Goal: Transaction & Acquisition: Subscribe to service/newsletter

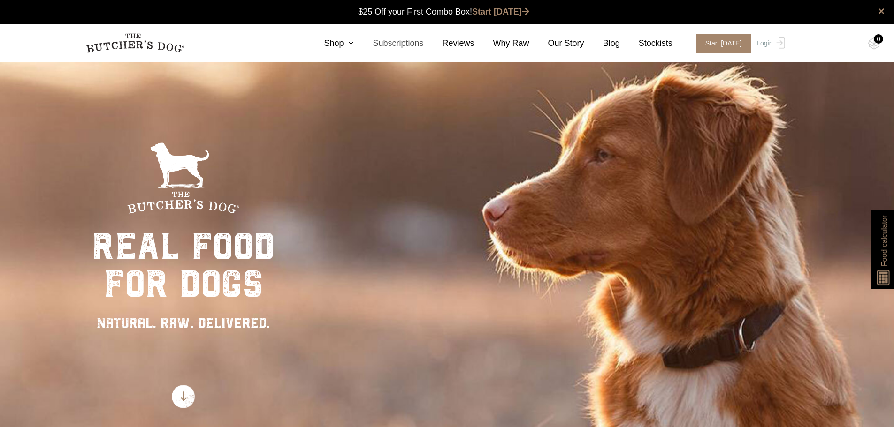
click at [367, 39] on link "Subscriptions" at bounding box center [388, 43] width 69 height 13
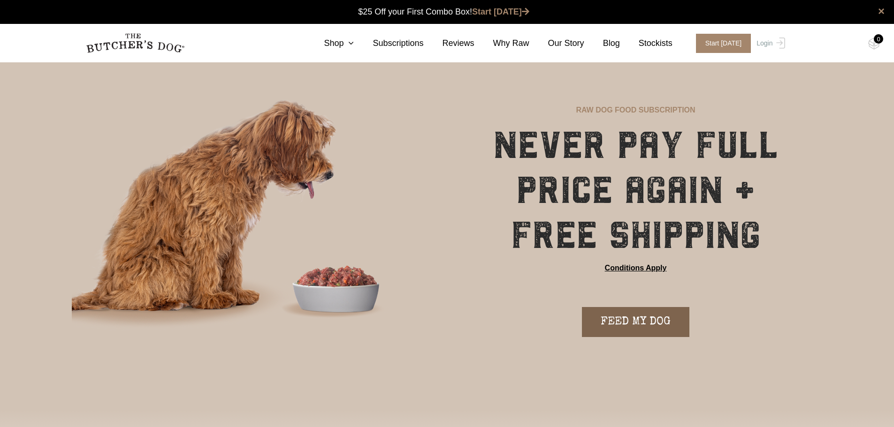
click at [624, 313] on link "FEED MY DOG" at bounding box center [635, 322] width 107 height 30
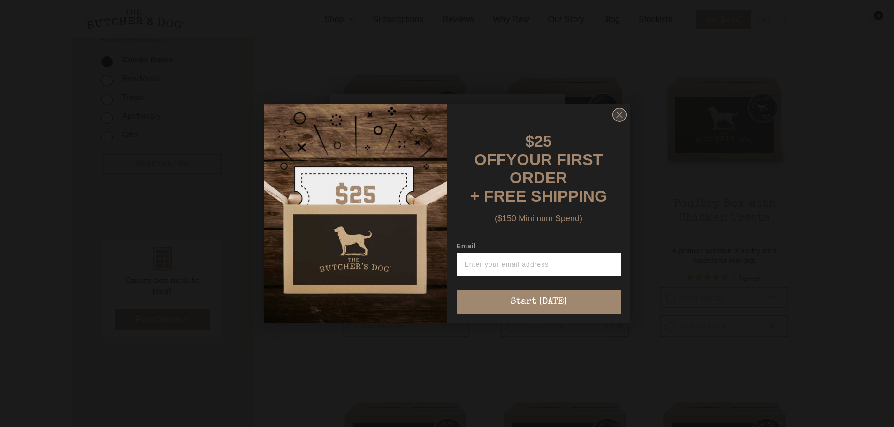
click at [618, 117] on circle "Close dialog" at bounding box center [619, 115] width 14 height 14
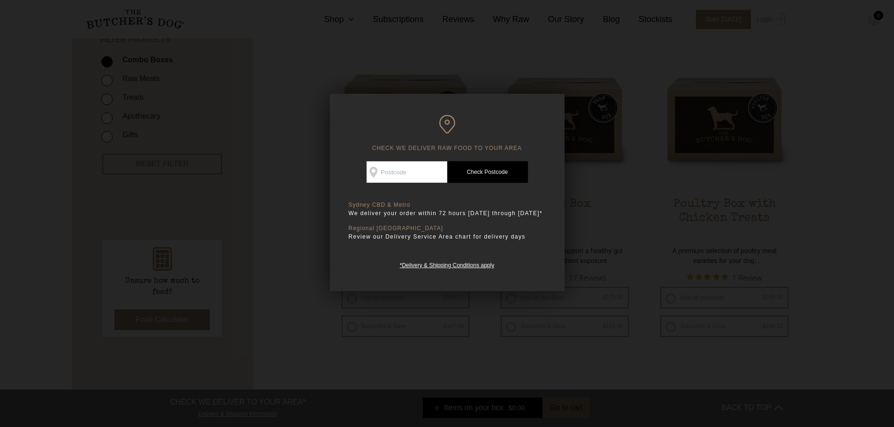
click at [400, 179] on input "Check Availability At" at bounding box center [406, 172] width 81 height 22
type input "4018"
click at [477, 167] on link "Check Postcode" at bounding box center [487, 172] width 81 height 22
